Goal: Find specific page/section: Find specific page/section

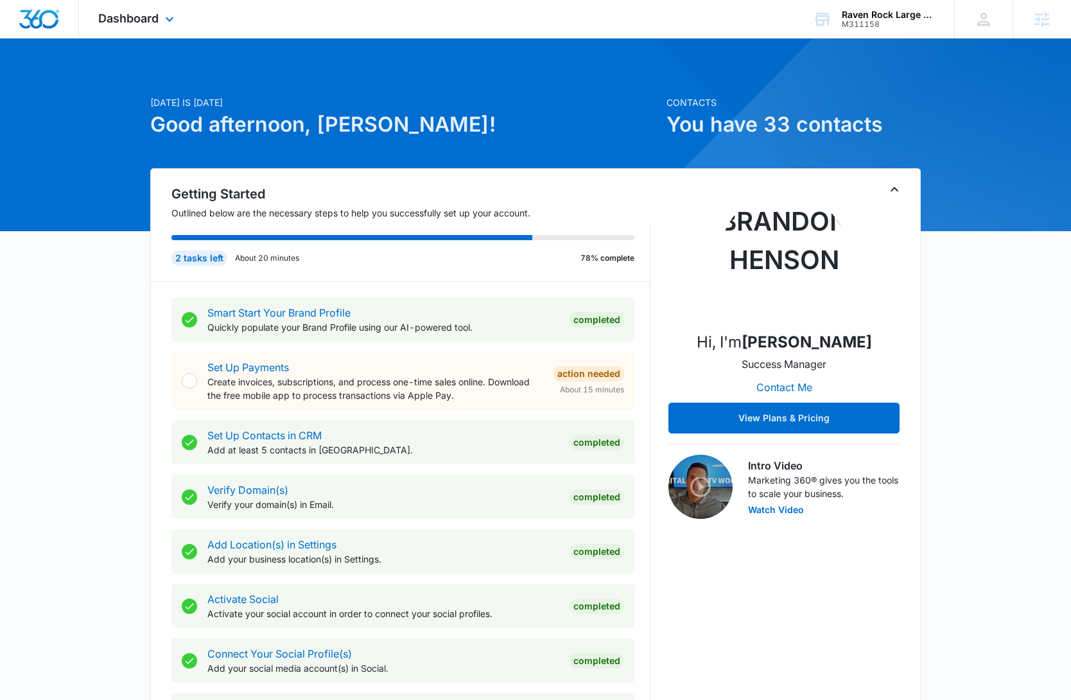
click at [105, 27] on div "Dashboard Apps Reputation Websites Forms CRM Email Social POS Content Ads Intel…" at bounding box center [137, 19] width 117 height 38
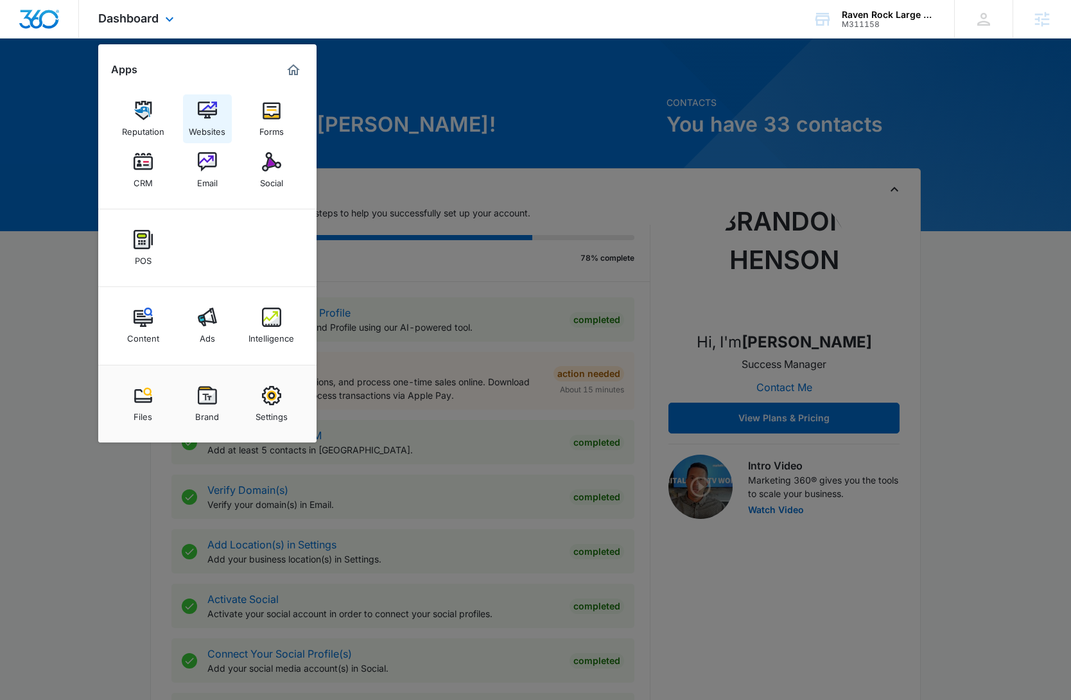
click at [216, 109] on img at bounding box center [207, 110] width 19 height 19
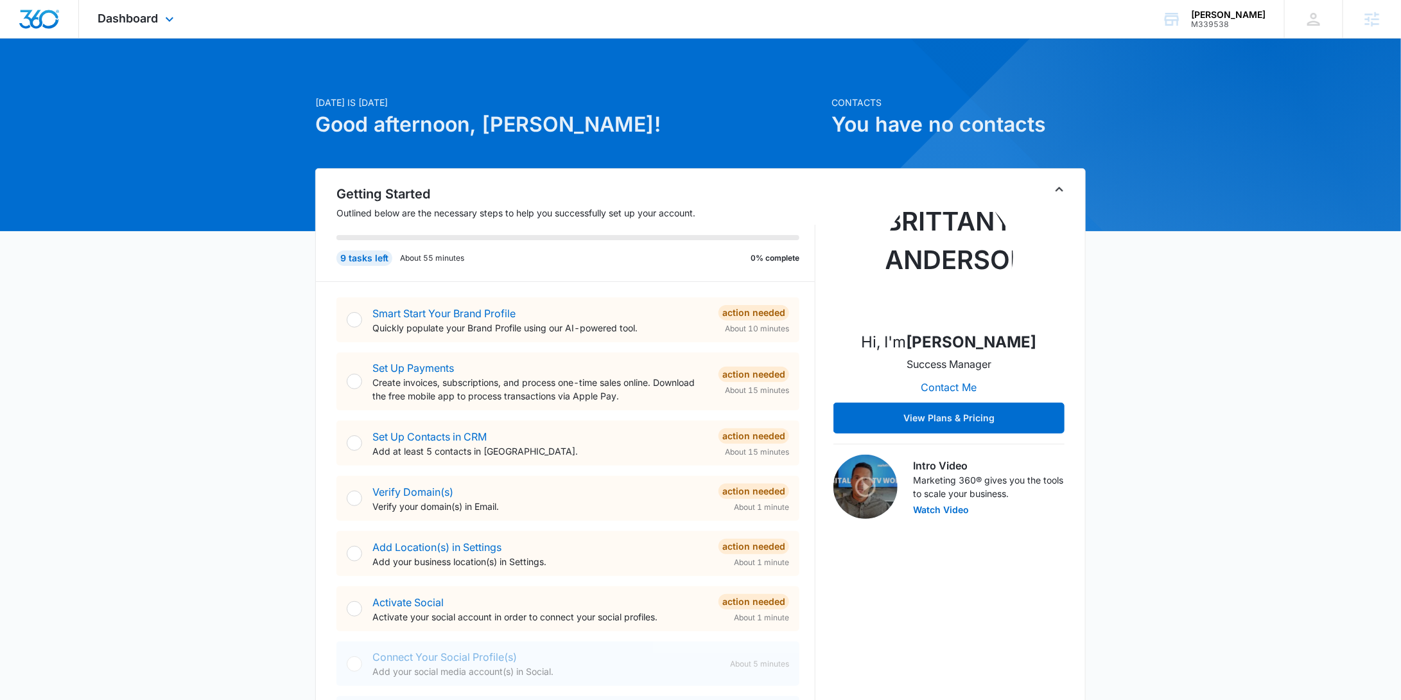
click at [124, 25] on div "Dashboard Apps Websites Forms CRM Email Social POS Content Ads Intelligence Fil…" at bounding box center [137, 19] width 117 height 38
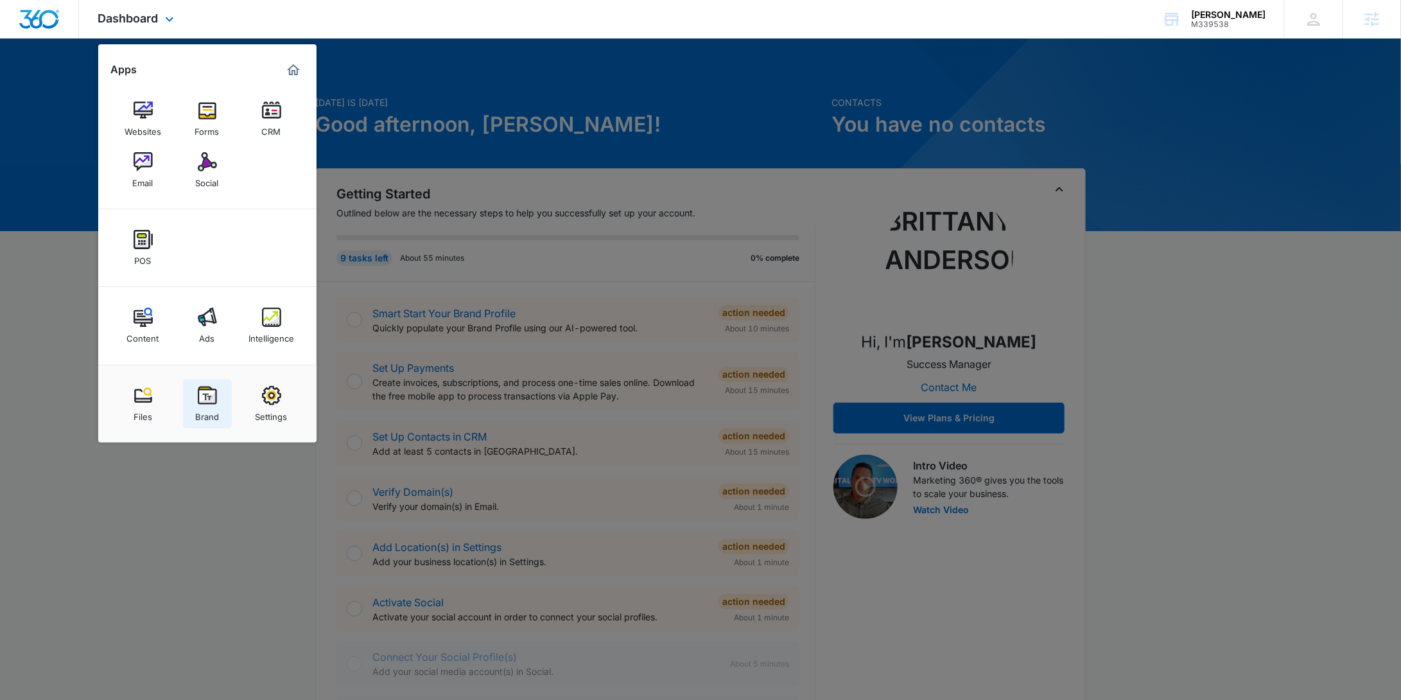
click at [210, 421] on div "Brand" at bounding box center [207, 413] width 24 height 17
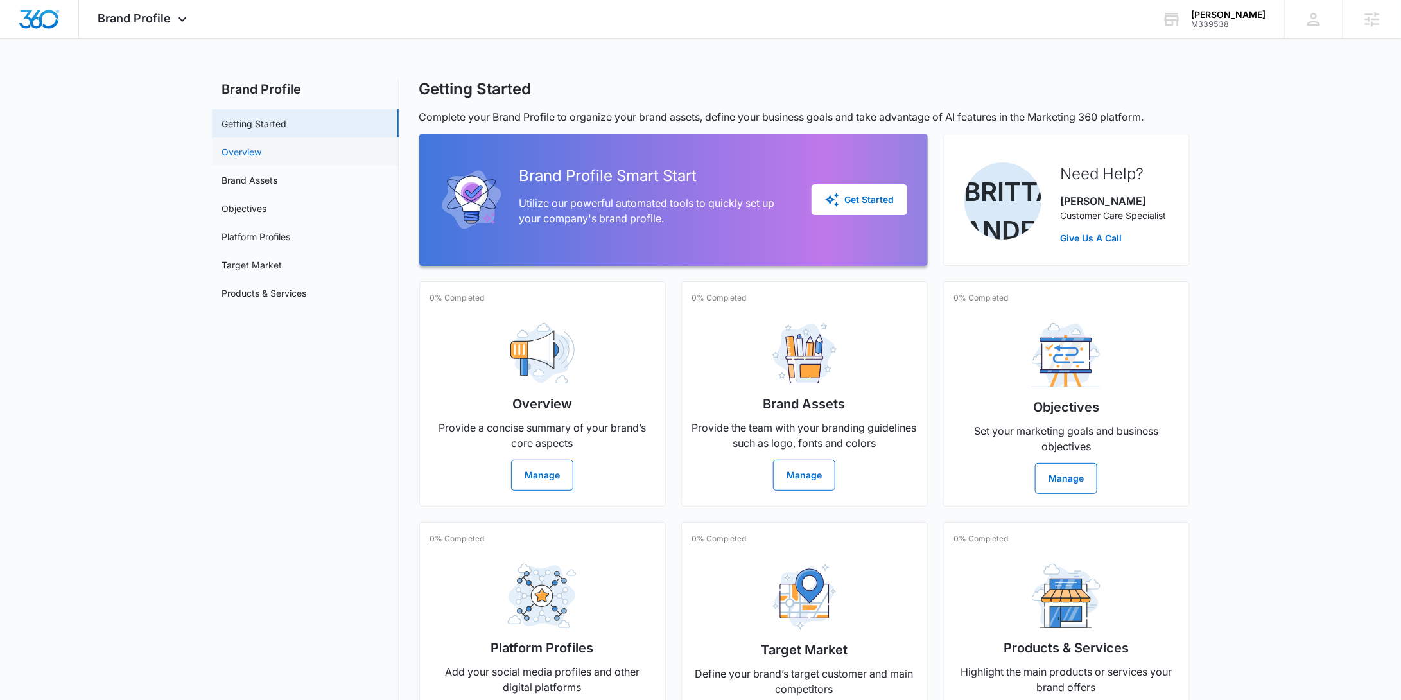
click at [262, 147] on link "Overview" at bounding box center [242, 151] width 40 height 13
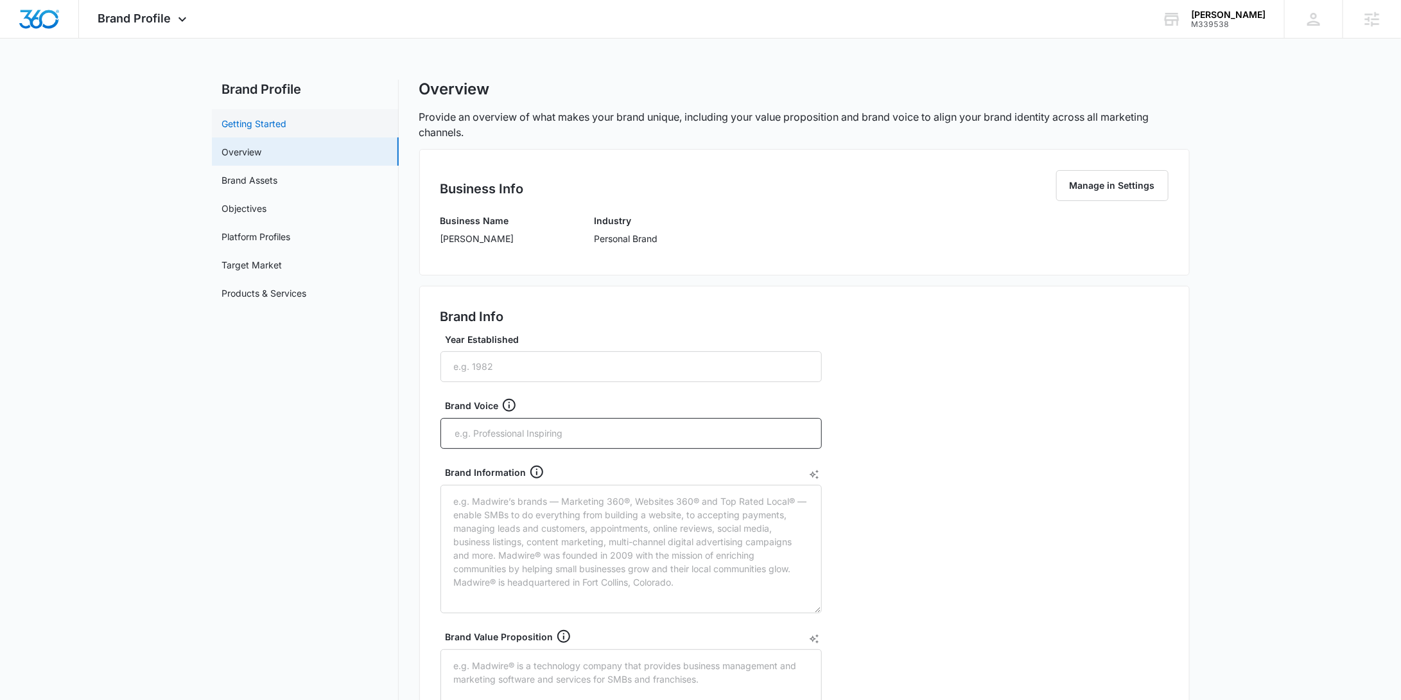
click at [255, 125] on link "Getting Started" at bounding box center [254, 123] width 65 height 13
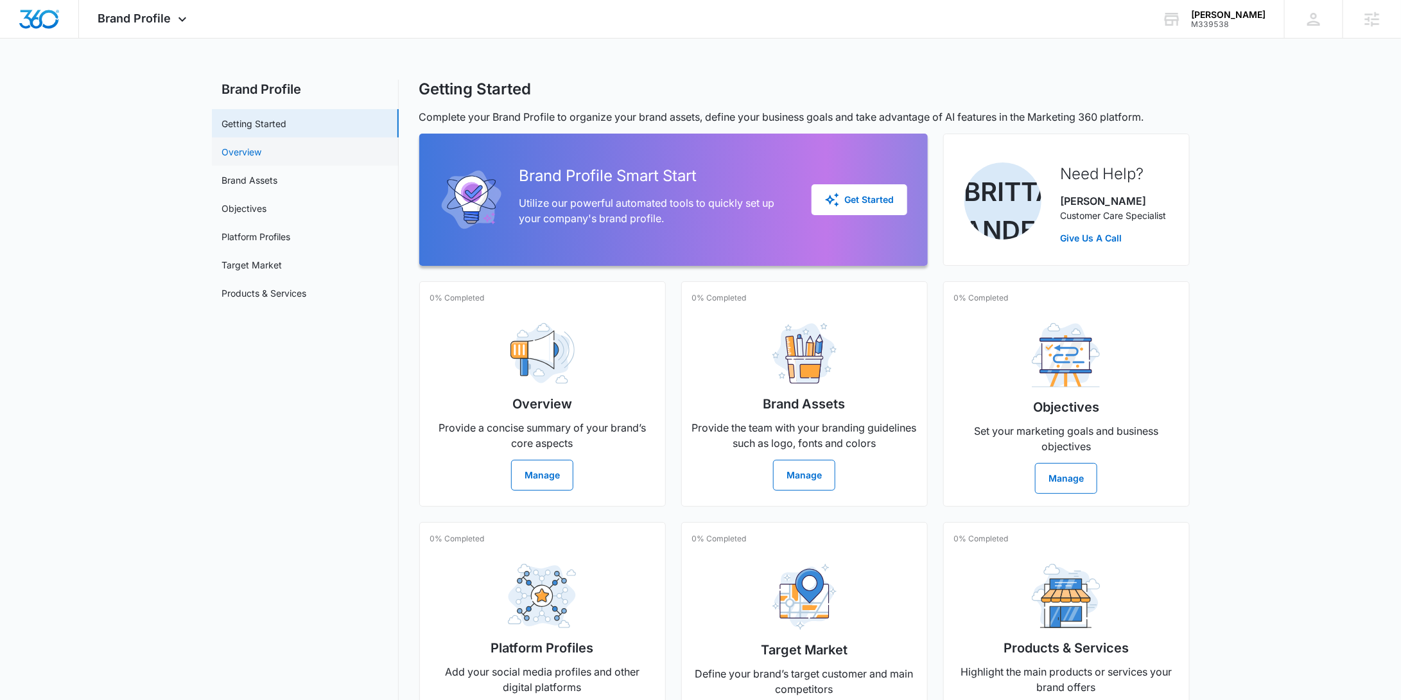
click at [262, 157] on link "Overview" at bounding box center [242, 151] width 40 height 13
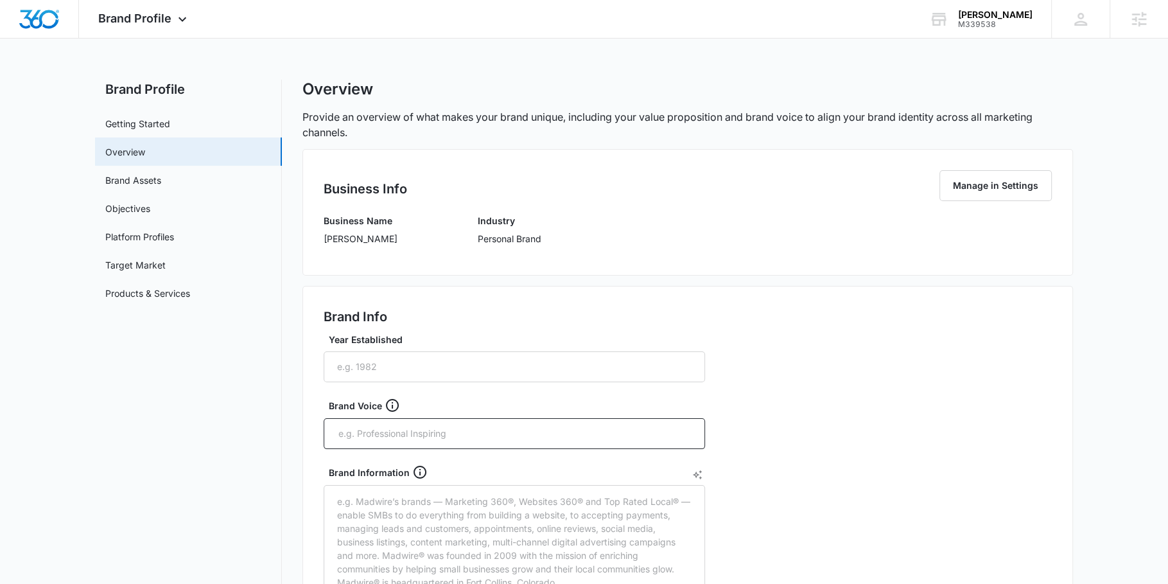
click at [444, 117] on p "Provide an overview of what makes your brand unique, including your value propo…" at bounding box center [687, 124] width 770 height 31
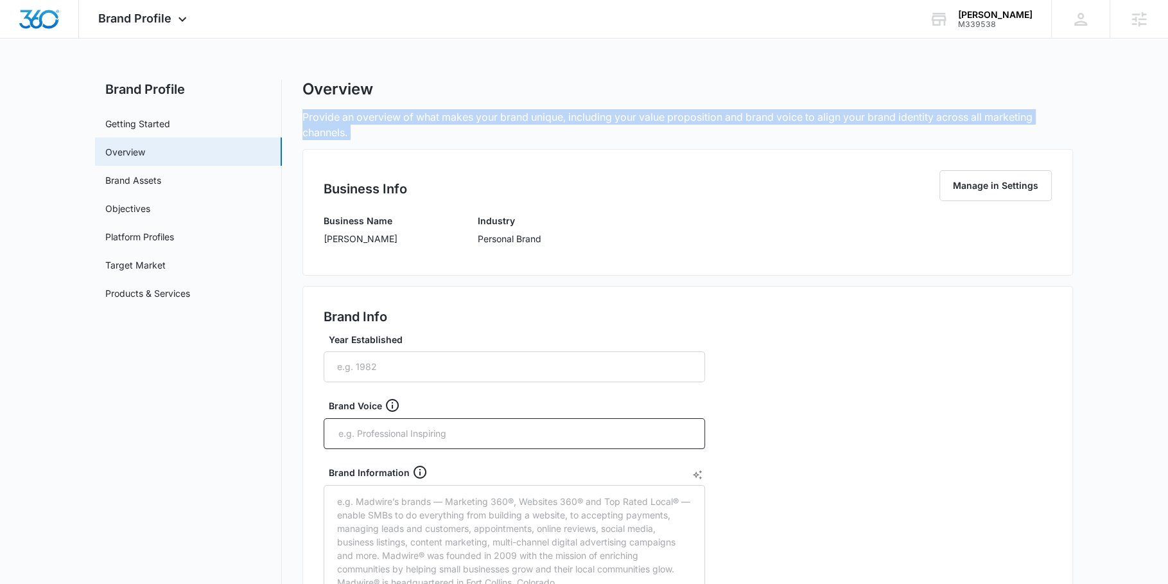
click at [444, 117] on p "Provide an overview of what makes your brand unique, including your value propo…" at bounding box center [687, 124] width 770 height 31
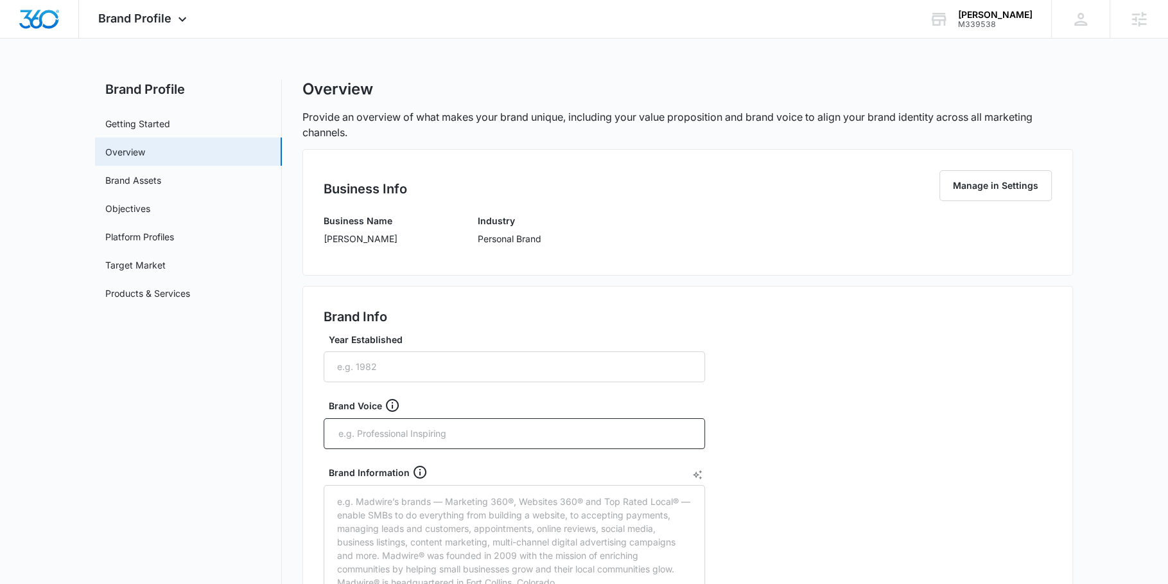
click at [415, 119] on p "Provide an overview of what makes your brand unique, including your value propo…" at bounding box center [687, 124] width 770 height 31
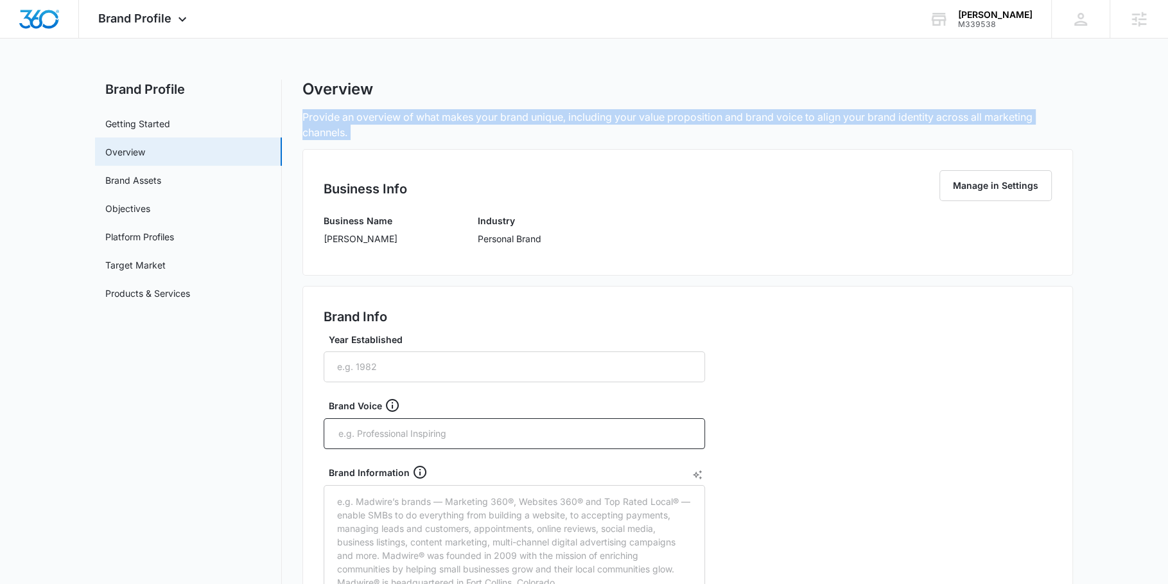
click at [415, 119] on p "Provide an overview of what makes your brand unique, including your value propo…" at bounding box center [687, 124] width 770 height 31
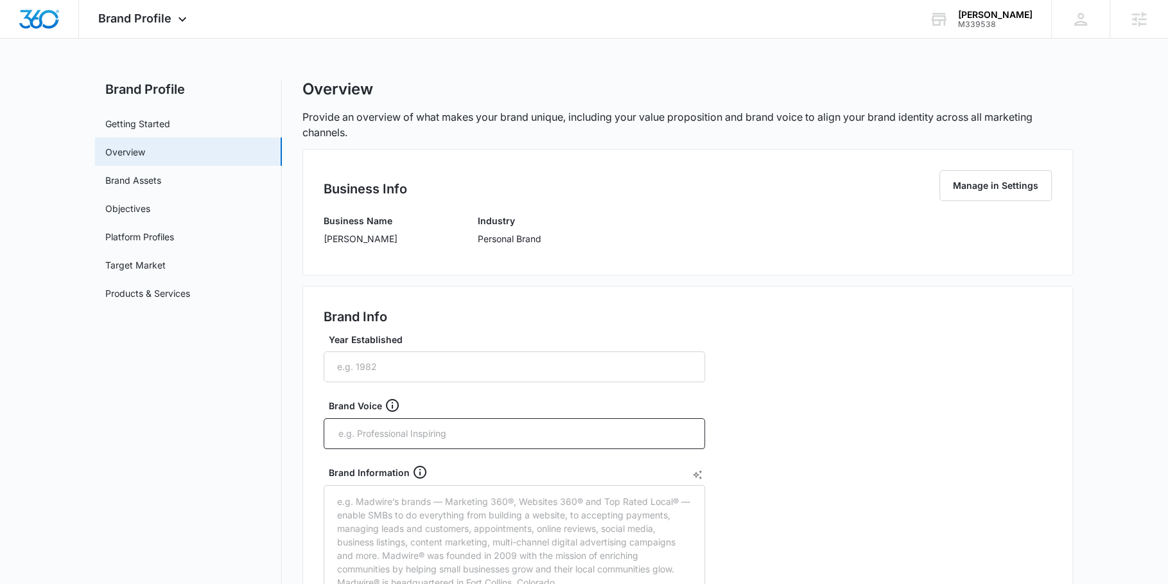
click at [455, 83] on div "Overview" at bounding box center [687, 89] width 770 height 19
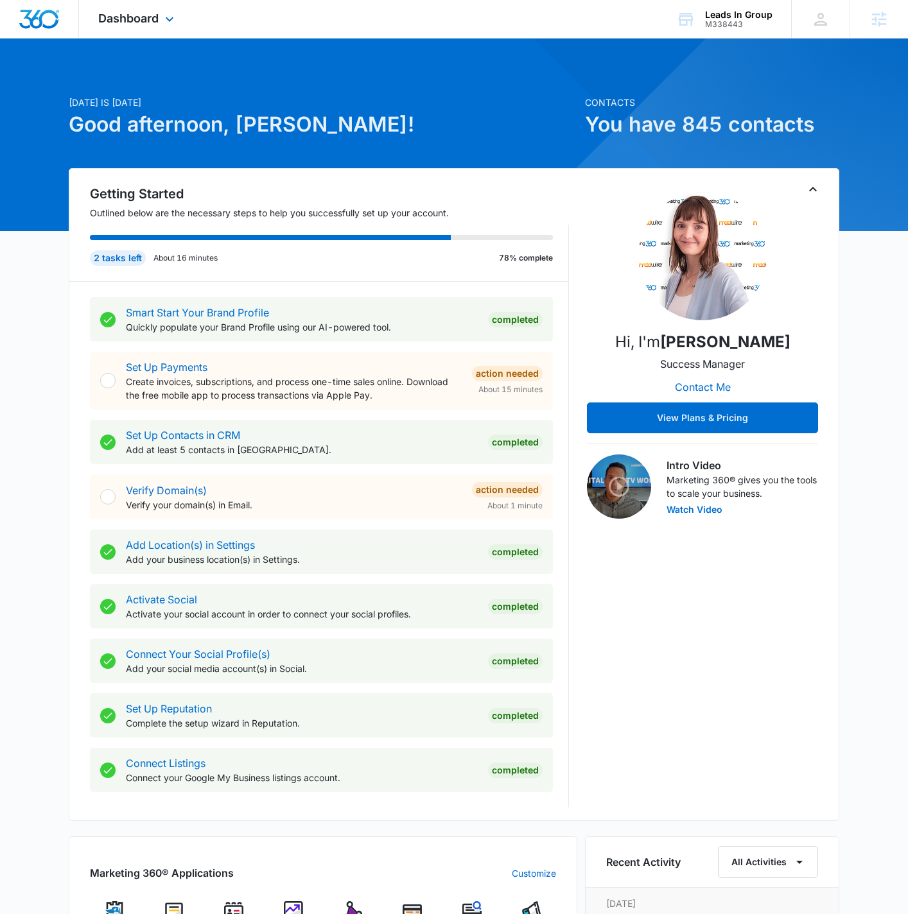
click at [134, 29] on div "Dashboard Apps Reputation Forms CRM Email Social Payments POS Content Ads Intel…" at bounding box center [137, 19] width 117 height 38
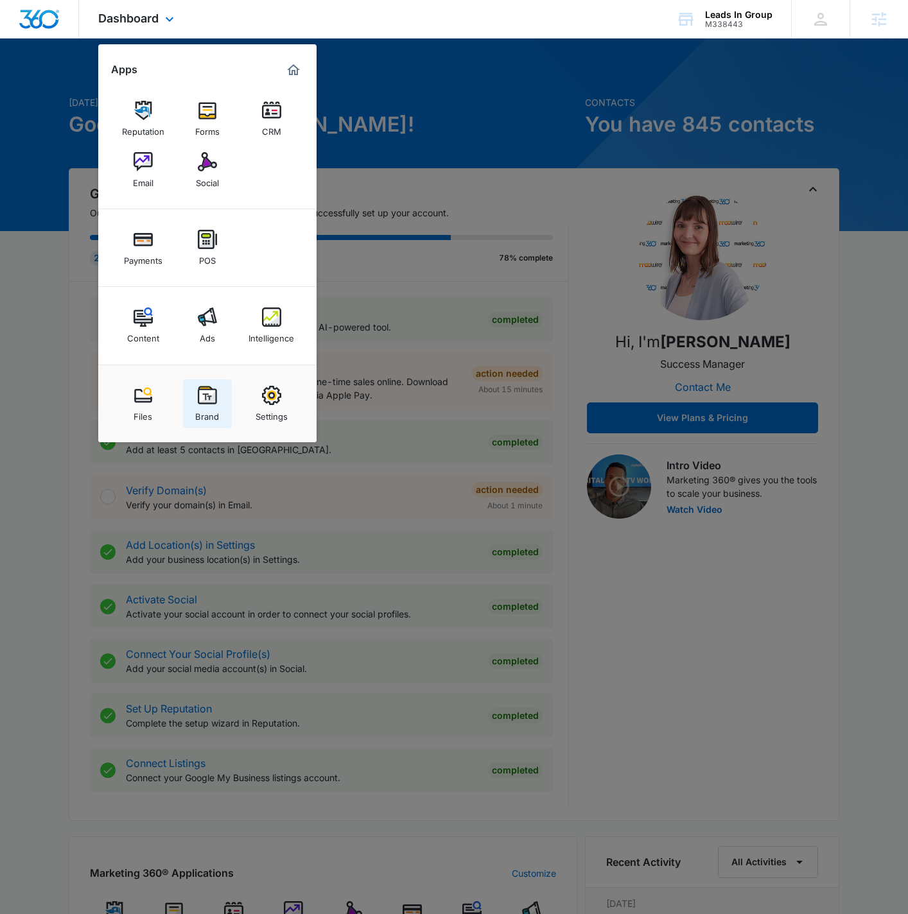
click at [212, 401] on img at bounding box center [207, 395] width 19 height 19
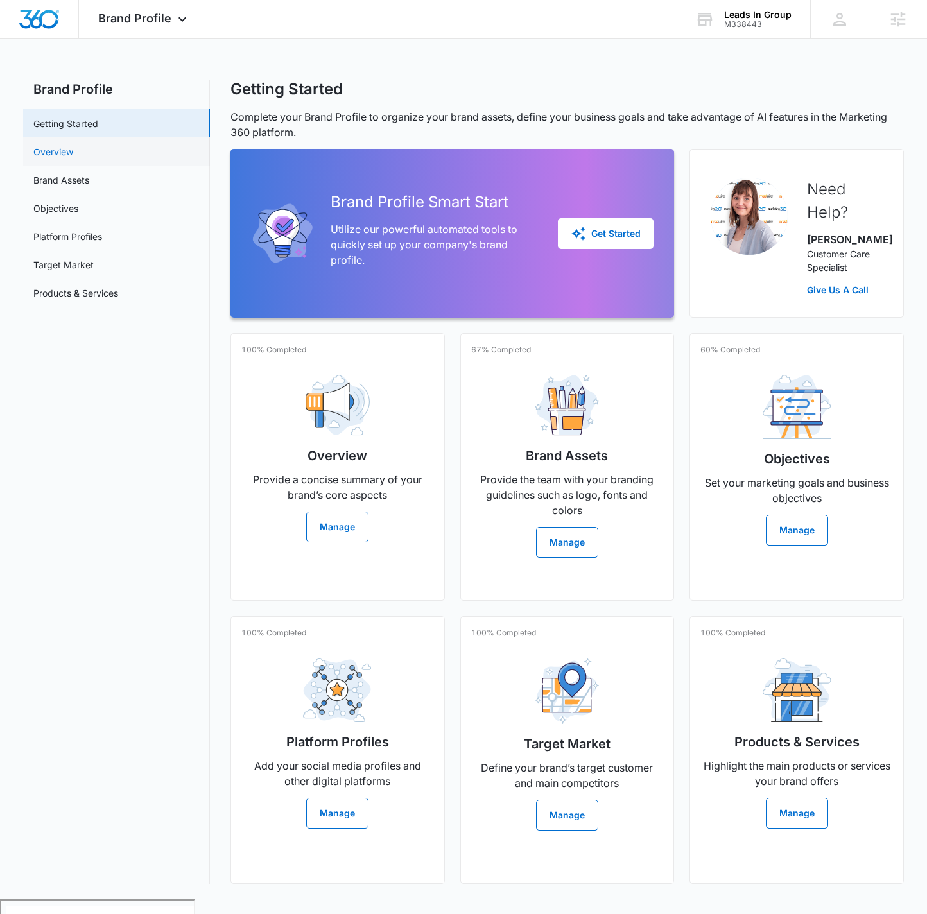
click at [73, 147] on link "Overview" at bounding box center [53, 151] width 40 height 13
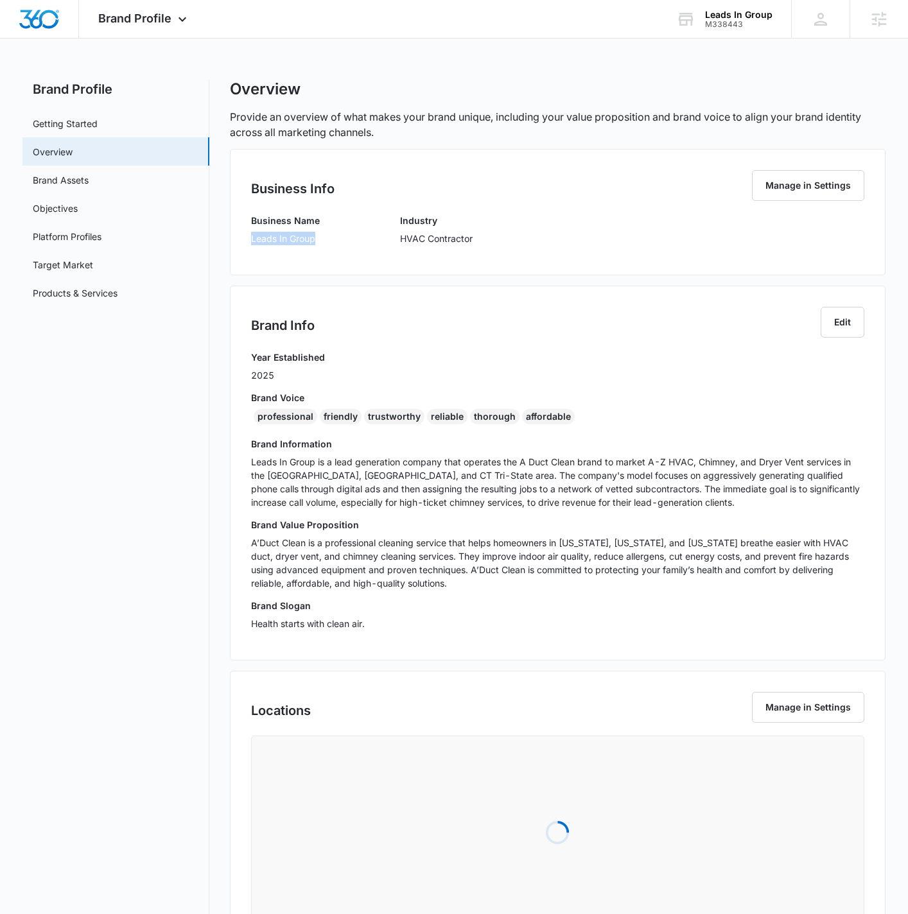
drag, startPoint x: 248, startPoint y: 245, endPoint x: 336, endPoint y: 243, distance: 88.6
click at [336, 243] on div "Business Info Manage in Settings Business Name Leads In Group Industry HVAC Con…" at bounding box center [557, 212] width 655 height 126
click at [344, 257] on div "Business Info Manage in Settings Business Name Leads In Group Industry HVAC Con…" at bounding box center [557, 212] width 655 height 126
drag, startPoint x: 243, startPoint y: 541, endPoint x: 304, endPoint y: 537, distance: 61.8
click at [304, 537] on div "Brand Info Edit Year Established 2025 Brand Voice professional friendly trustwo…" at bounding box center [557, 473] width 655 height 375
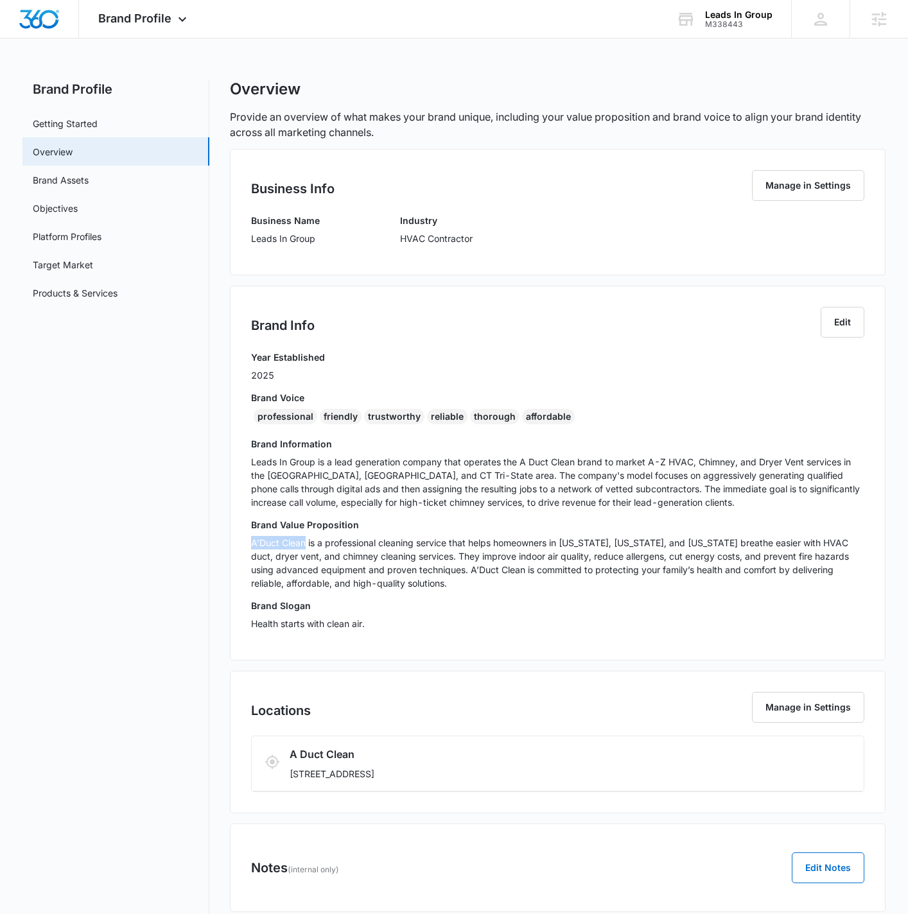
copy p "A’Duct Clean"
